Goal: Information Seeking & Learning: Learn about a topic

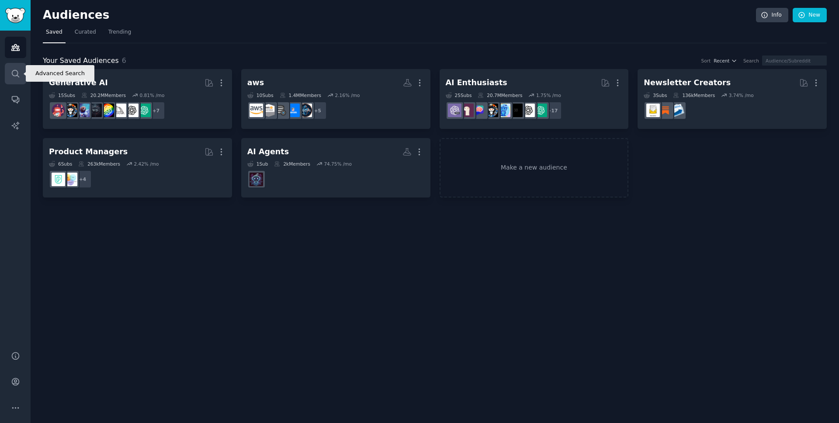
click at [17, 74] on icon "Sidebar" at bounding box center [15, 73] width 9 height 9
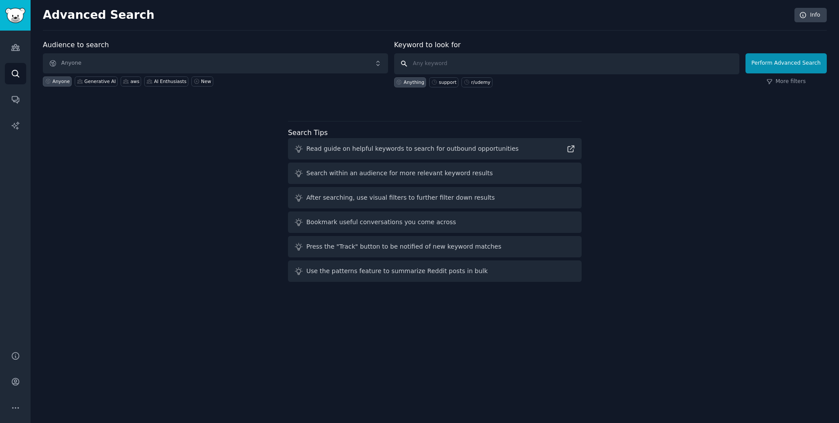
click at [429, 61] on input "text" at bounding box center [566, 63] width 345 height 21
type input "dentist"
click button "Perform Advanced Search" at bounding box center [785, 63] width 81 height 20
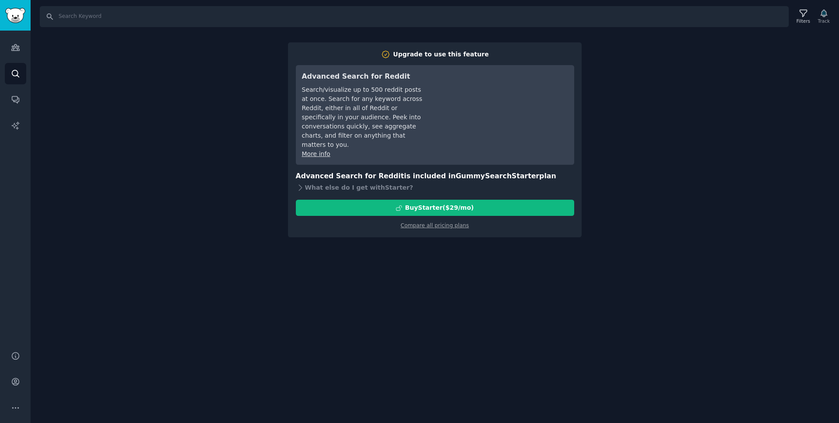
click at [738, 93] on div "Search Filters Track Upgrade to use this feature Advanced Search for Reddit Sea…" at bounding box center [435, 211] width 808 height 423
click at [12, 17] on img "Sidebar" at bounding box center [15, 15] width 20 height 15
